Goal: Task Accomplishment & Management: Complete application form

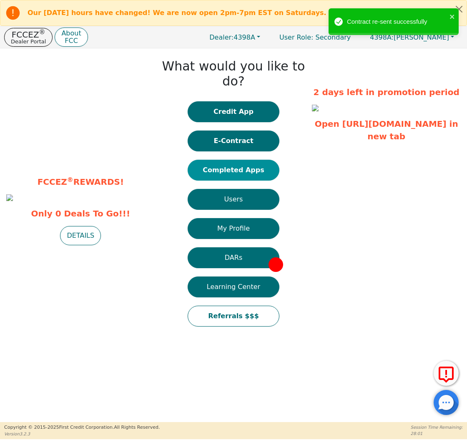
click at [238, 160] on button "Completed Apps" at bounding box center [234, 170] width 92 height 21
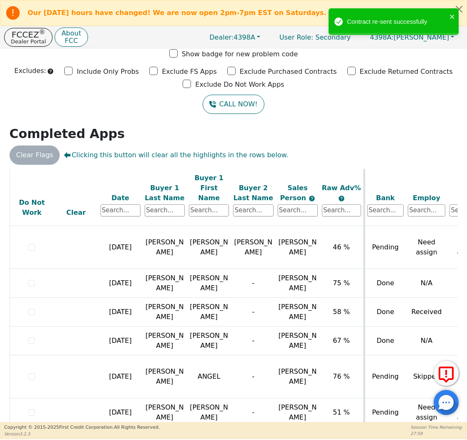
scroll to position [479, 0]
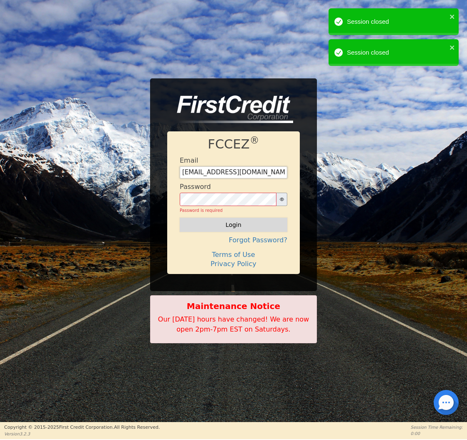
type input "[EMAIL_ADDRESS][DOMAIN_NAME]"
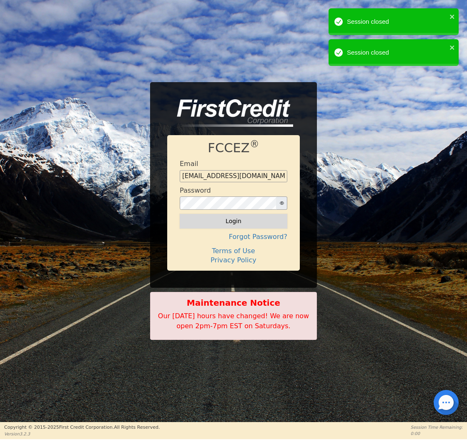
click at [228, 221] on button "Login" at bounding box center [234, 221] width 108 height 14
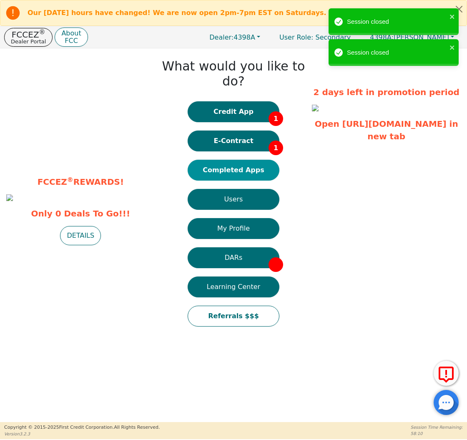
click at [242, 160] on button "Completed Apps" at bounding box center [234, 170] width 92 height 21
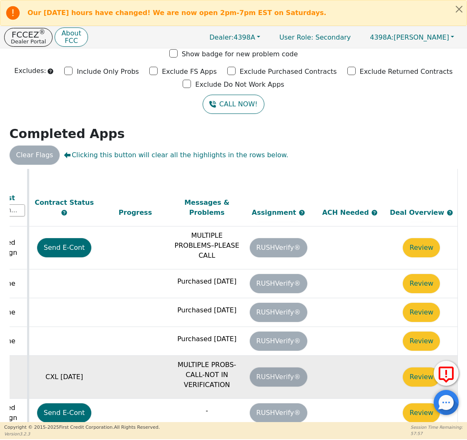
scroll to position [479, 466]
click at [409, 367] on button "Review" at bounding box center [421, 376] width 37 height 19
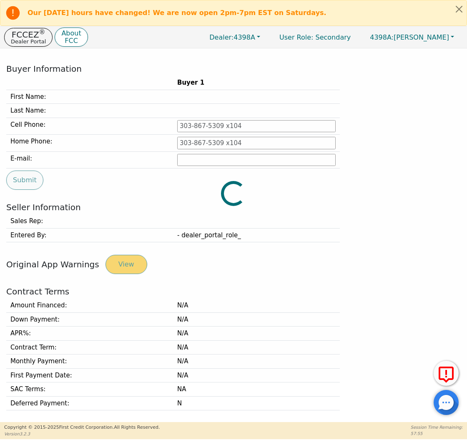
type input "[PHONE_NUMBER]"
type input "[EMAIL_ADDRESS][DOMAIN_NAME]"
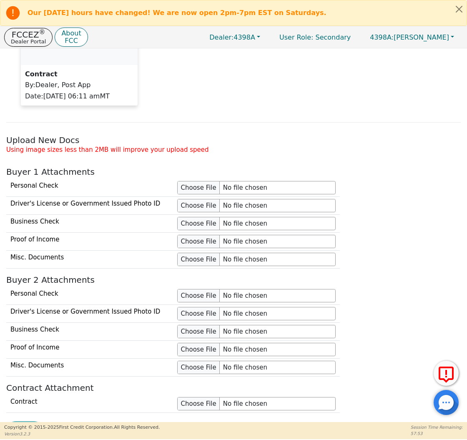
scroll to position [707, 0]
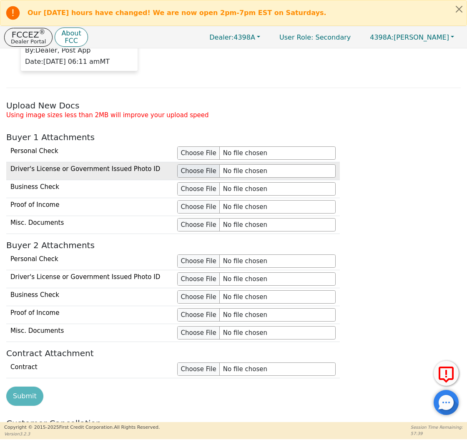
click at [200, 173] on input "file" at bounding box center [256, 170] width 158 height 13
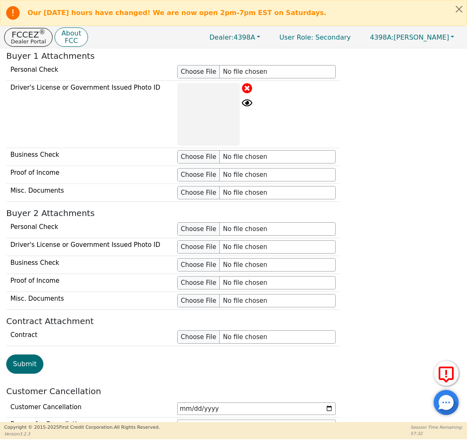
scroll to position [789, 0]
click at [26, 363] on button "Submit" at bounding box center [24, 363] width 37 height 19
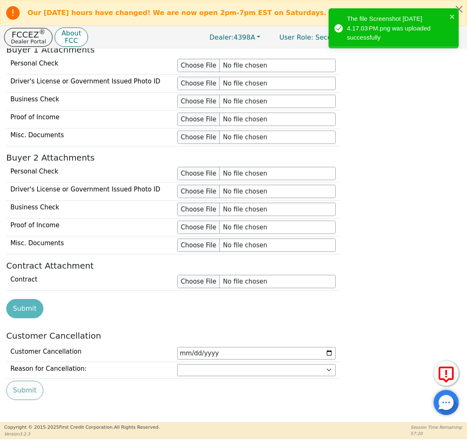
scroll to position [407, 0]
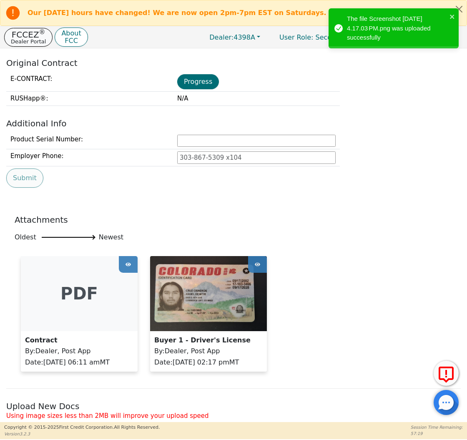
click at [44, 36] on button "FCCEZ ® Dealer Portal" at bounding box center [28, 37] width 48 height 19
